Goal: Task Accomplishment & Management: Manage account settings

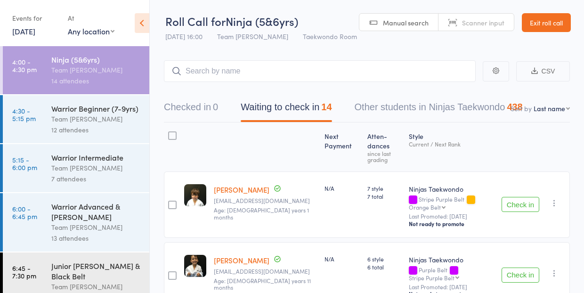
scroll to position [52, 0]
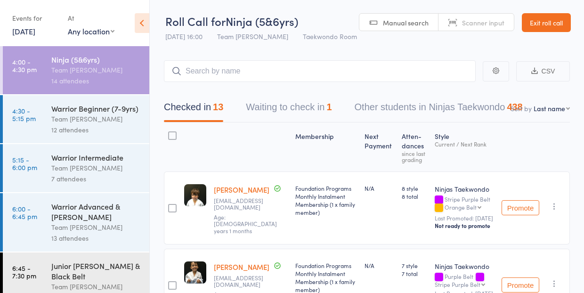
click at [276, 109] on button "Waiting to check in 1" at bounding box center [289, 109] width 86 height 25
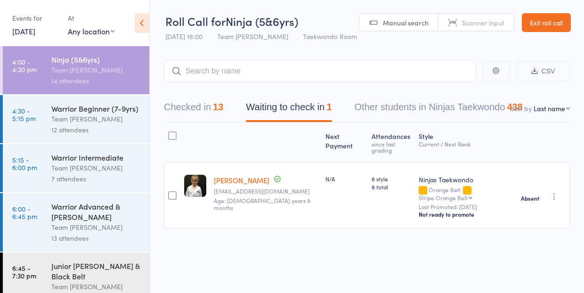
click at [185, 106] on button "Checked in 13" at bounding box center [193, 109] width 59 height 25
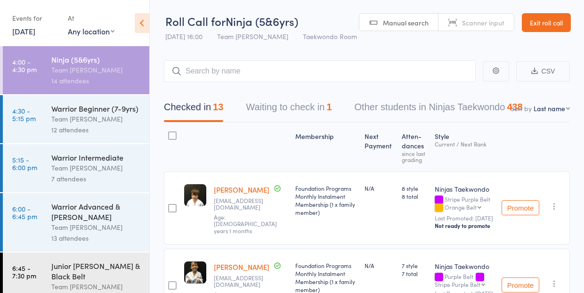
click at [548, 21] on link "Exit roll call" at bounding box center [546, 22] width 49 height 19
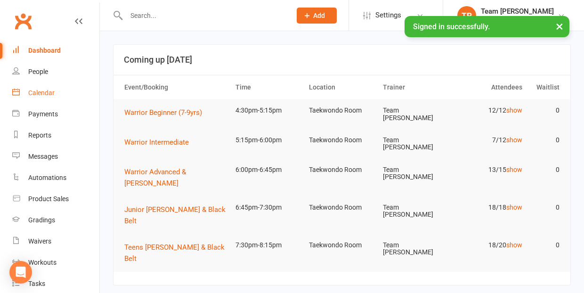
click at [42, 90] on div "Calendar" at bounding box center [41, 93] width 26 height 8
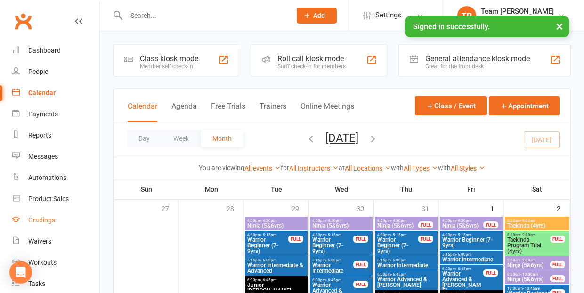
scroll to position [104, 0]
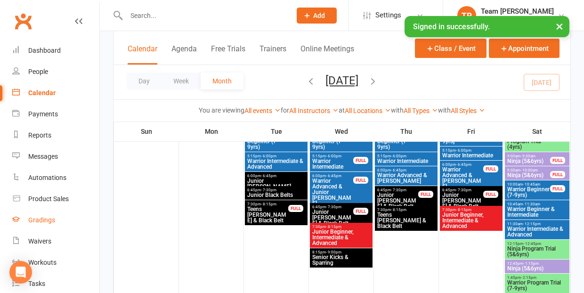
click at [38, 216] on div "Gradings" at bounding box center [41, 220] width 27 height 8
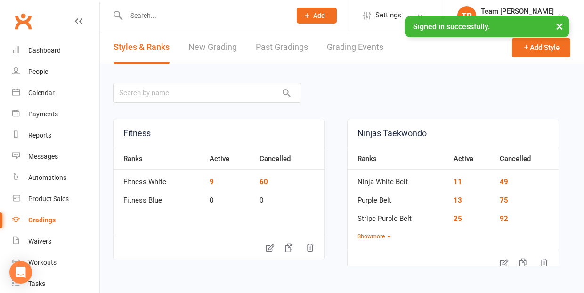
click at [351, 48] on link "Grading Events" at bounding box center [355, 47] width 56 height 32
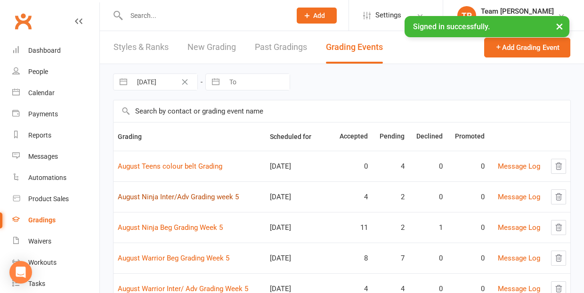
click at [176, 197] on link "August Ninja Inter/Adv Grading week 5" at bounding box center [178, 197] width 121 height 8
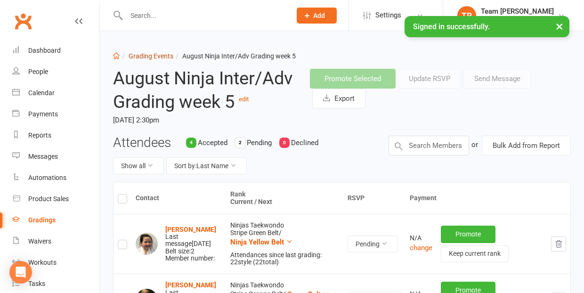
click at [151, 53] on link "Grading Events" at bounding box center [151, 56] width 45 height 8
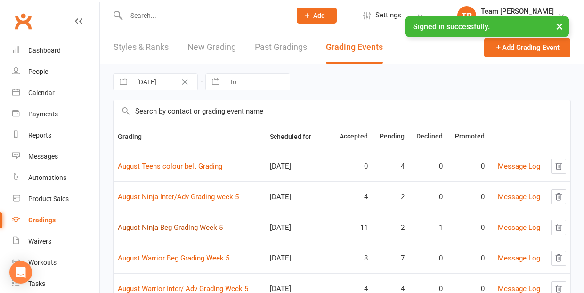
click at [184, 227] on link "August Ninja Beg Grading Week 5" at bounding box center [170, 227] width 105 height 8
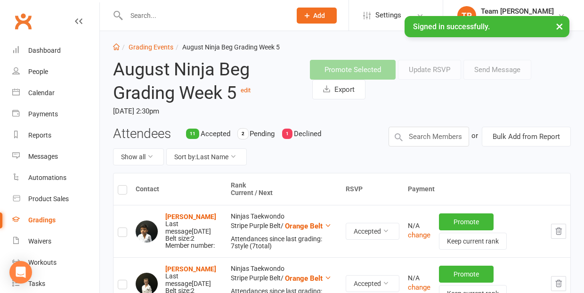
scroll to position [7, 0]
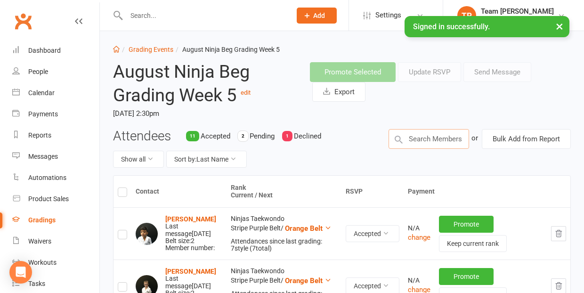
click at [418, 137] on input "text" at bounding box center [428, 139] width 81 height 20
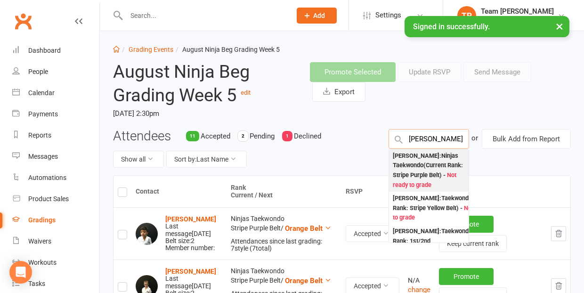
type input "[PERSON_NAME]"
click at [414, 154] on div "[PERSON_NAME] : Ninjas Taekwondo (Current Rank: Stripe Purple Belt ) - Not read…" at bounding box center [429, 170] width 73 height 39
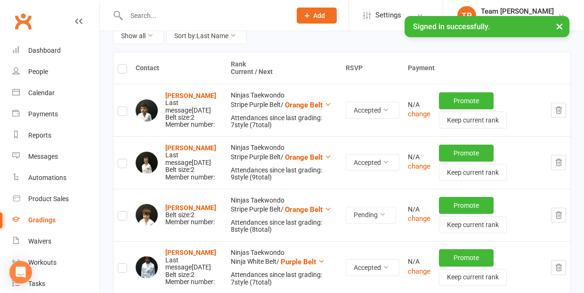
scroll to position [148, 0]
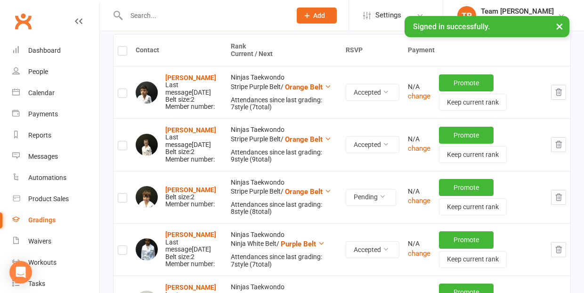
click at [121, 199] on label at bounding box center [122, 199] width 9 height 0
click at [121, 193] on input "checkbox" at bounding box center [122, 193] width 9 height 0
click at [562, 23] on button "×" at bounding box center [559, 26] width 17 height 20
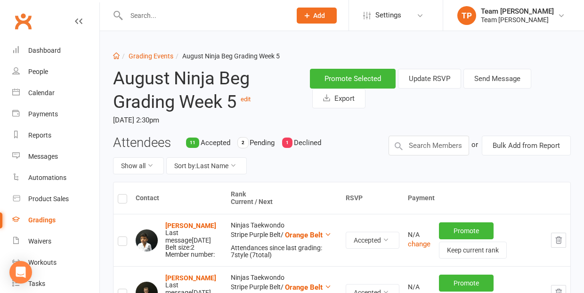
scroll to position [0, 0]
click at [493, 76] on button "Send Message" at bounding box center [497, 79] width 68 height 20
